Goal: Task Accomplishment & Management: Manage account settings

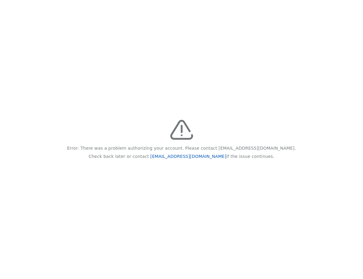
click at [200, 157] on link "[EMAIL_ADDRESS][DOMAIN_NAME]" at bounding box center [188, 156] width 76 height 5
click at [250, 78] on div "Error: There was a problem authorizing your account. Please contact feedback@re…" at bounding box center [181, 139] width 363 height 279
